Goal: Task Accomplishment & Management: Complete application form

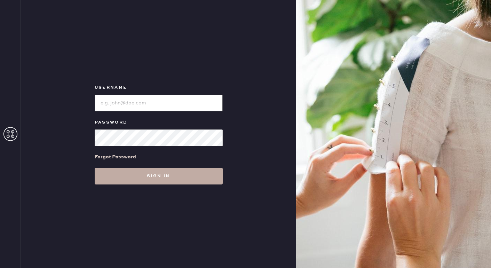
type input "reformationwilliamsburg"
click at [185, 178] on button "Sign in" at bounding box center [159, 176] width 128 height 17
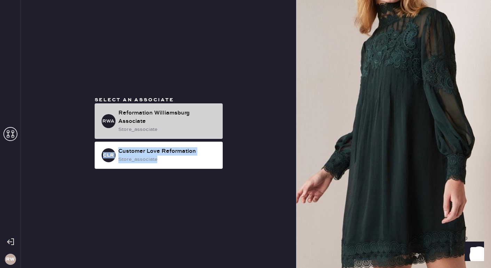
drag, startPoint x: 185, startPoint y: 178, endPoint x: 185, endPoint y: 138, distance: 40.0
click at [185, 139] on div "Select an associate RWA Reformation [GEOGRAPHIC_DATA] Associate store_associate…" at bounding box center [158, 134] width 275 height 268
click at [179, 125] on div "Reformation Williamsburg Associate" at bounding box center [167, 117] width 99 height 17
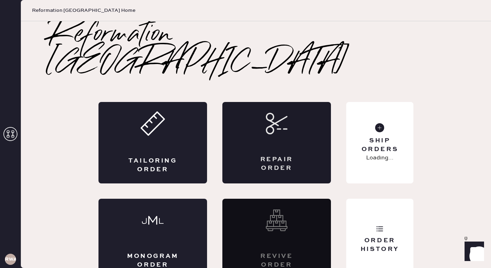
click at [257, 155] on div "Repair Order" at bounding box center [276, 163] width 53 height 17
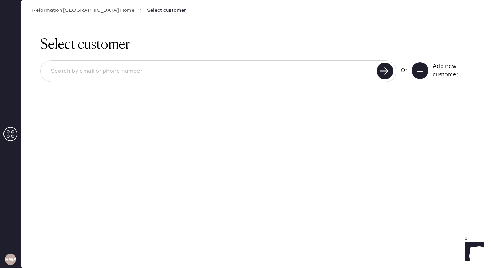
click at [417, 72] on icon at bounding box center [420, 71] width 7 height 7
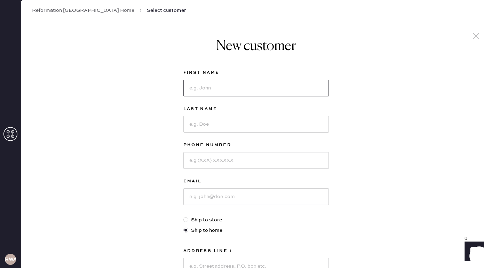
click at [215, 89] on input at bounding box center [255, 88] width 145 height 17
type input "[PERSON_NAME]"
click at [200, 157] on input at bounding box center [255, 160] width 145 height 17
click at [199, 164] on input "8043100492" at bounding box center [255, 160] width 145 height 17
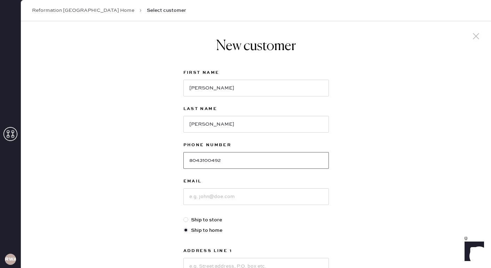
click at [209, 162] on input "8043100492" at bounding box center [255, 160] width 145 height 17
type input "8043100492"
click at [211, 199] on input at bounding box center [255, 196] width 145 height 17
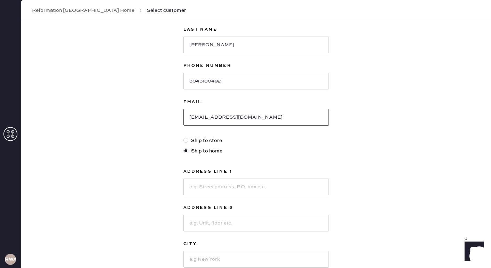
scroll to position [81, 0]
type input "[EMAIL_ADDRESS][DOMAIN_NAME]"
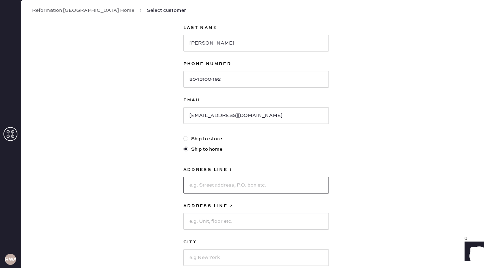
click at [228, 186] on input at bounding box center [255, 185] width 145 height 17
type input "[STREET_ADDRESS]"
click at [212, 220] on input at bounding box center [255, 221] width 145 height 17
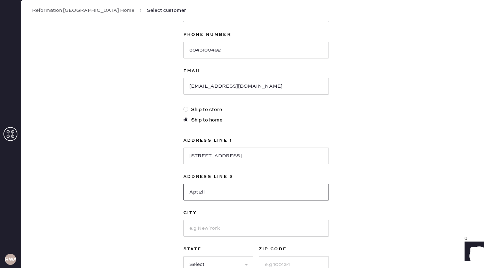
scroll to position [112, 0]
type input "Apt 2H"
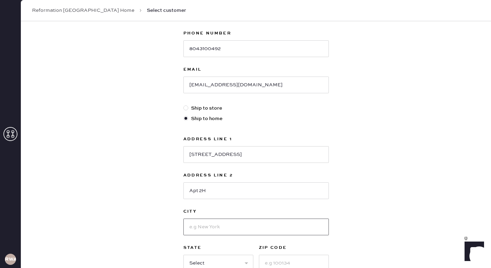
click at [198, 232] on input at bounding box center [255, 227] width 145 height 17
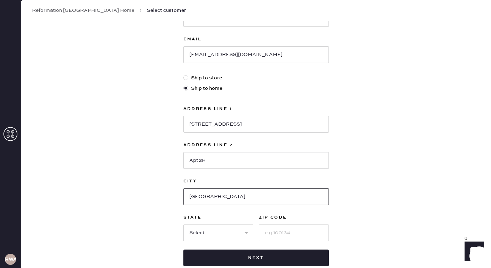
scroll to position [144, 0]
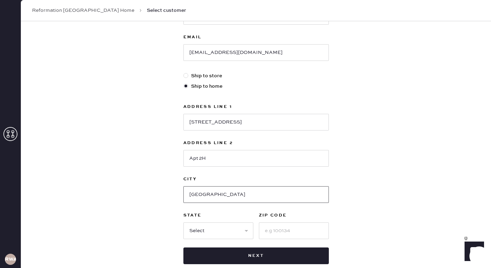
type input "[GEOGRAPHIC_DATA]"
click at [193, 232] on select "Select AK AL AR AZ CA CO CT [GEOGRAPHIC_DATA] DE FL [GEOGRAPHIC_DATA] HI [GEOGR…" at bounding box center [218, 230] width 70 height 17
select select "NY"
click at [276, 229] on input at bounding box center [294, 230] width 70 height 17
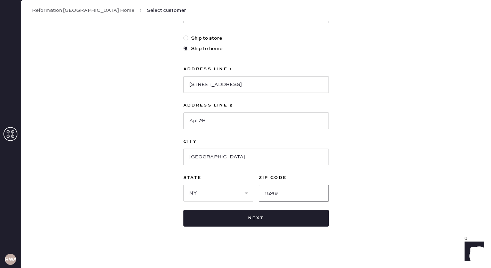
scroll to position [182, 0]
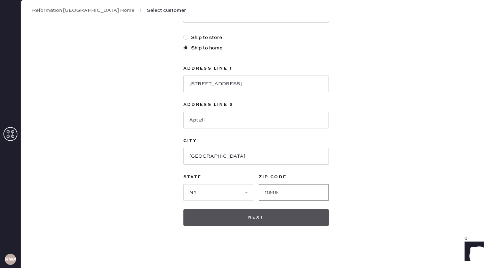
type input "11249"
click at [270, 216] on button "Next" at bounding box center [255, 217] width 145 height 17
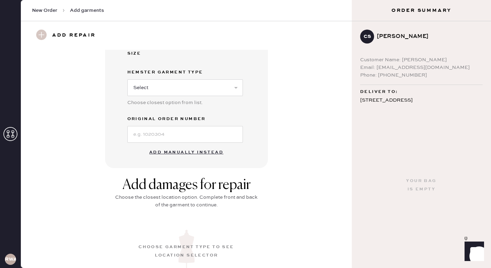
click at [186, 154] on button "Add manually instead" at bounding box center [186, 152] width 82 height 14
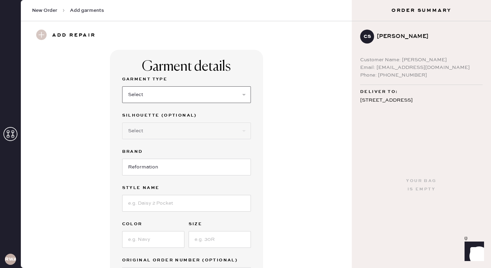
click at [160, 96] on select "Select Basic Skirt Jeans Leggings Pants Shorts Basic Sleeved Dress Basic Sleeve…" at bounding box center [186, 94] width 129 height 17
select select "7"
click at [148, 132] on select "Select Maxi Dress Midi Dress Mini Dress Other" at bounding box center [186, 130] width 129 height 17
select select "33"
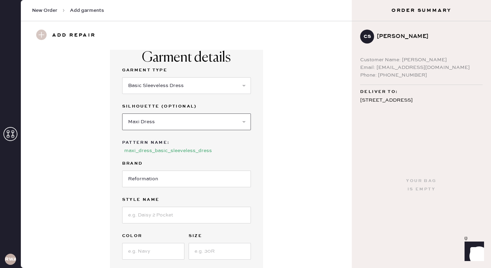
scroll to position [15, 0]
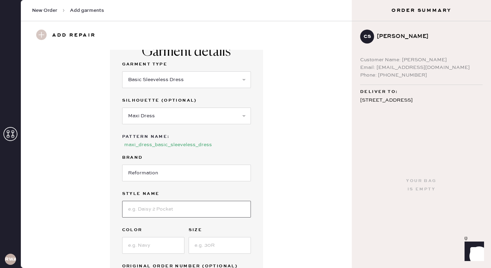
click at [150, 208] on input at bounding box center [186, 209] width 129 height 17
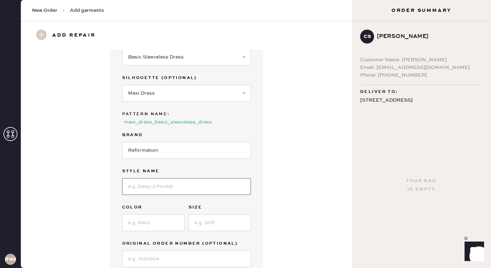
scroll to position [42, 0]
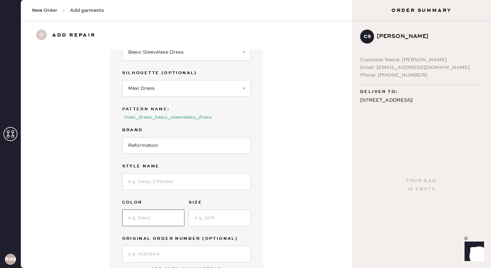
click at [142, 222] on input at bounding box center [153, 218] width 62 height 17
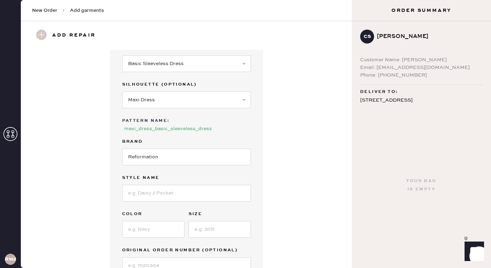
click at [128, 182] on label "Style name" at bounding box center [186, 178] width 129 height 8
click at [128, 188] on input at bounding box center [186, 193] width 129 height 17
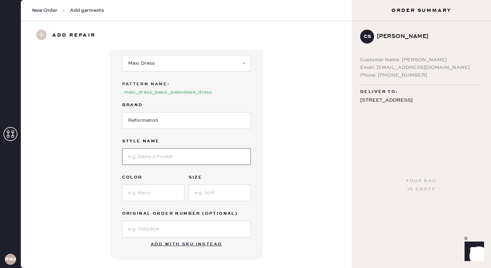
scroll to position [69, 0]
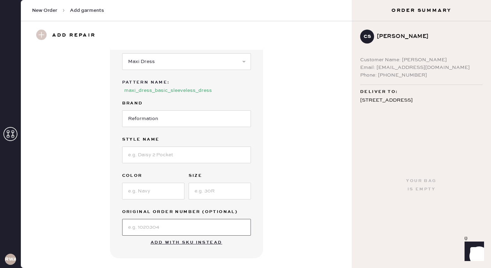
click at [129, 226] on input at bounding box center [186, 227] width 129 height 17
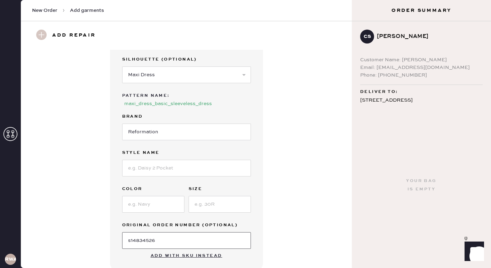
type input "s14834526"
click at [140, 178] on div "Garment Type Select Basic Skirt Jeans Leggings Pants Shorts Basic Sleeved Dress…" at bounding box center [186, 134] width 129 height 230
click at [137, 172] on input at bounding box center [186, 168] width 129 height 17
type input "Senna Dress"
click at [139, 206] on input at bounding box center [153, 204] width 62 height 17
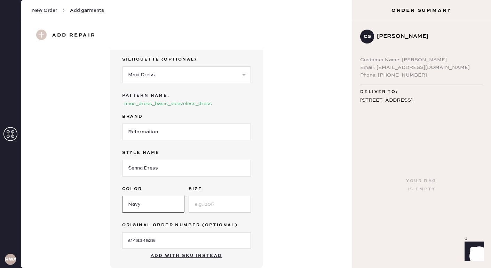
type input "Navy"
click at [198, 207] on input at bounding box center [220, 204] width 62 height 17
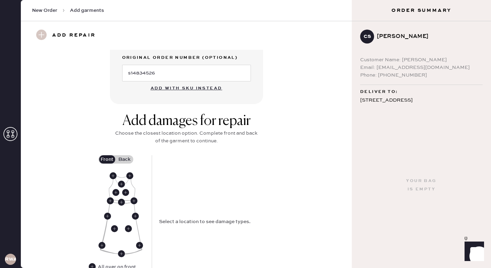
scroll to position [224, 0]
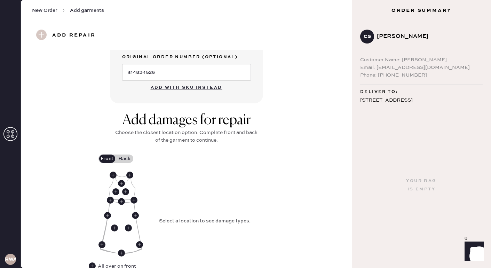
type input "8"
click at [128, 160] on label "Back" at bounding box center [124, 159] width 17 height 8
click at [125, 159] on input "Back" at bounding box center [125, 159] width 0 height 0
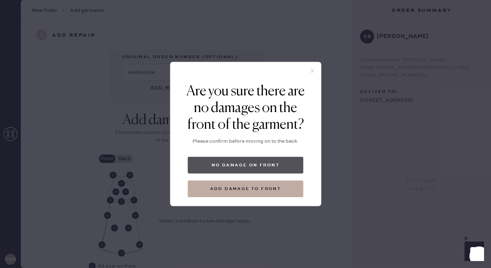
click at [200, 167] on button "No damage on front" at bounding box center [246, 165] width 116 height 17
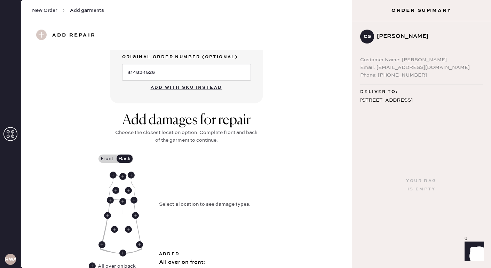
click at [121, 205] on img at bounding box center [121, 213] width 42 height 82
click at [121, 203] on use at bounding box center [122, 201] width 7 height 7
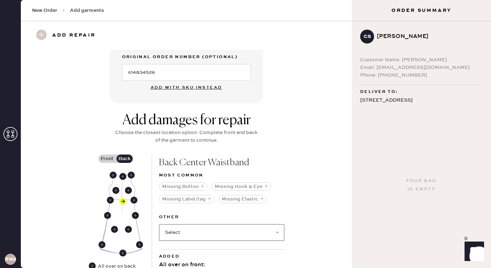
click at [217, 230] on select "Select Broken / Ripped Hem Broken Beads Broken Belt Loop Broken Button Broken C…" at bounding box center [221, 232] width 125 height 17
select select "1611"
select select
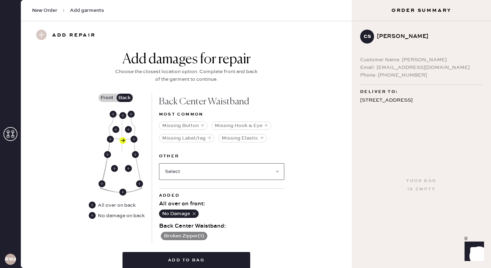
scroll to position [286, 0]
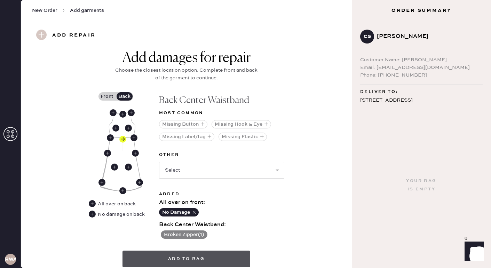
click at [211, 254] on button "Add to bag" at bounding box center [186, 259] width 128 height 17
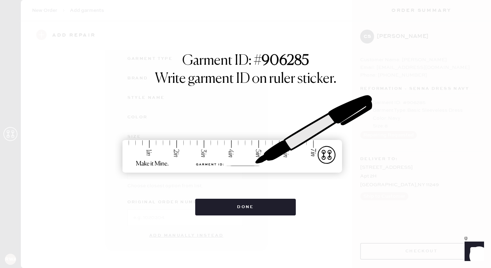
scroll to position [74, 0]
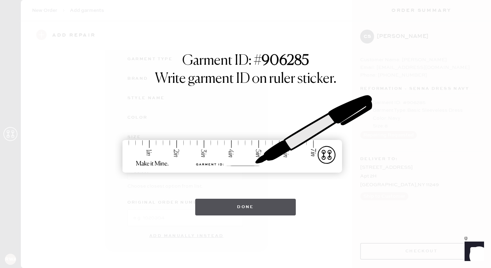
click at [260, 207] on button "Done" at bounding box center [245, 207] width 101 height 17
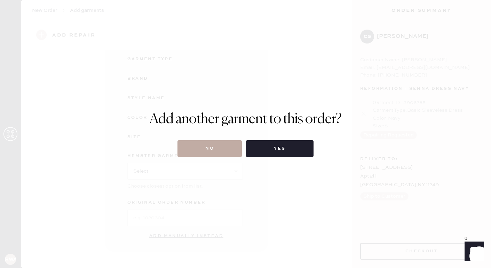
click at [229, 144] on button "No" at bounding box center [209, 148] width 64 height 17
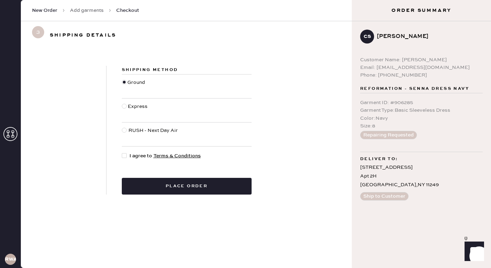
click at [124, 155] on div at bounding box center [124, 155] width 5 height 5
click at [122, 152] on input "I agree to Terms & Conditions" at bounding box center [122, 152] width 0 height 0
checkbox input "true"
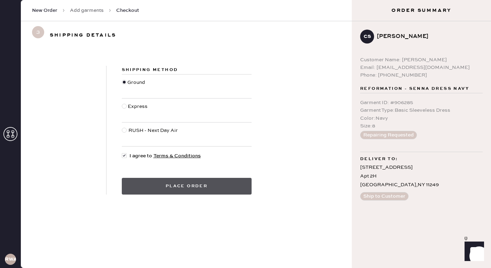
click at [164, 187] on button "Place order" at bounding box center [187, 186] width 130 height 17
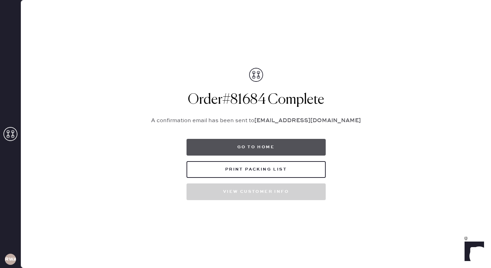
click at [224, 150] on button "Go to home" at bounding box center [256, 147] width 139 height 17
